Goal: Navigation & Orientation: Find specific page/section

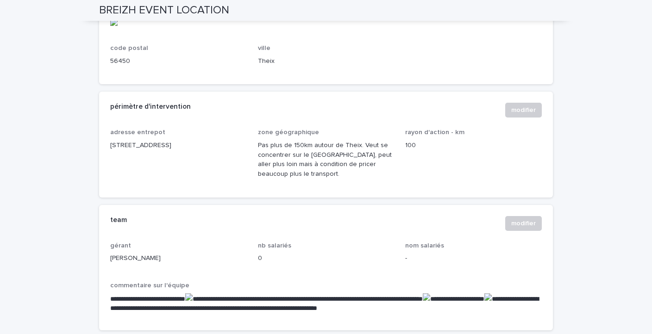
scroll to position [507, 0]
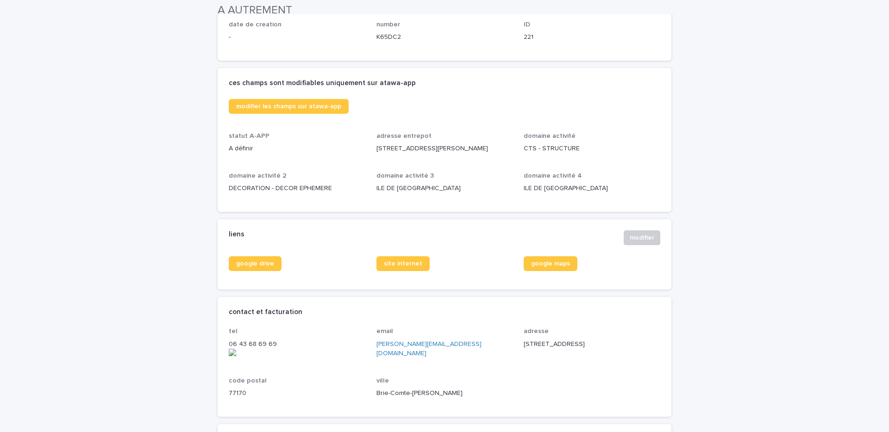
scroll to position [209, 0]
